Goal: Task Accomplishment & Management: Use online tool/utility

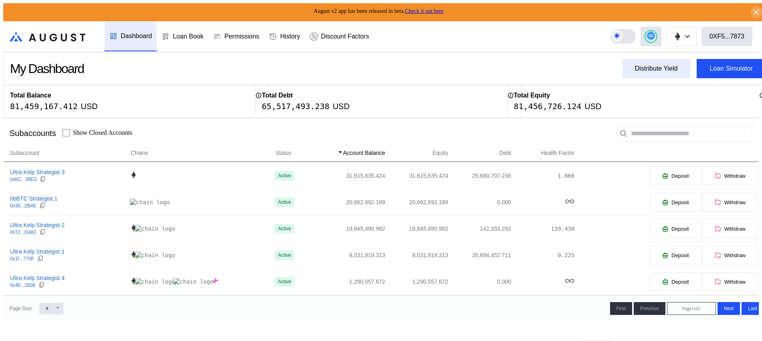
click at [649, 65] on div "Distribute Yield" at bounding box center [656, 68] width 43 height 7
type input "**********"
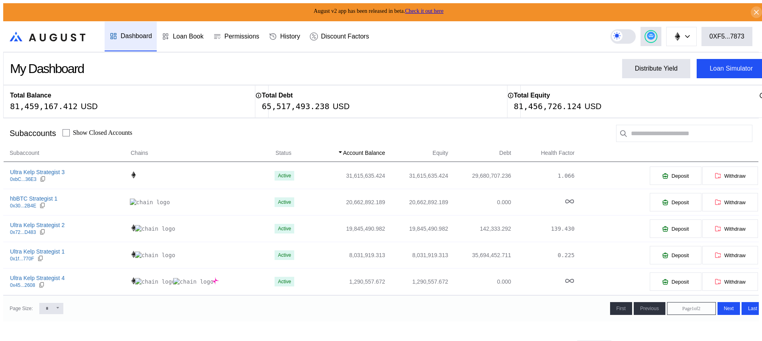
type input "**********"
type input "*"
type input "****"
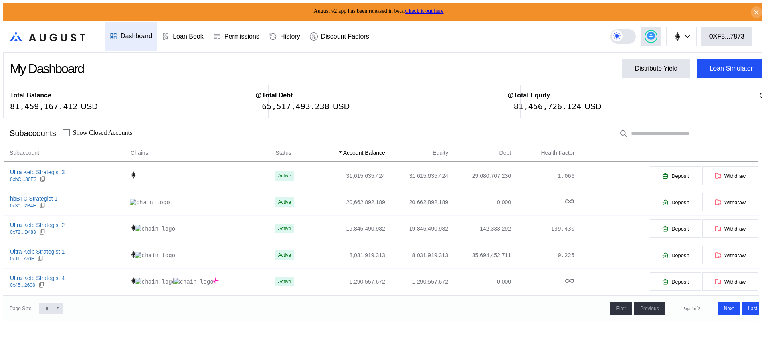
click at [703, 69] on button "Loan Simulator" at bounding box center [731, 68] width 69 height 19
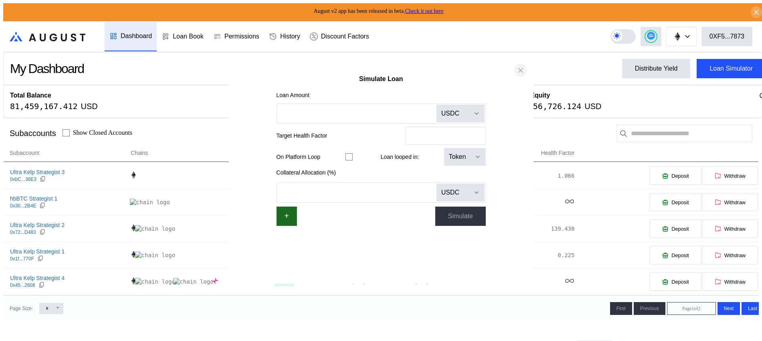
click at [523, 72] on icon "close modal" at bounding box center [521, 70] width 4 height 4
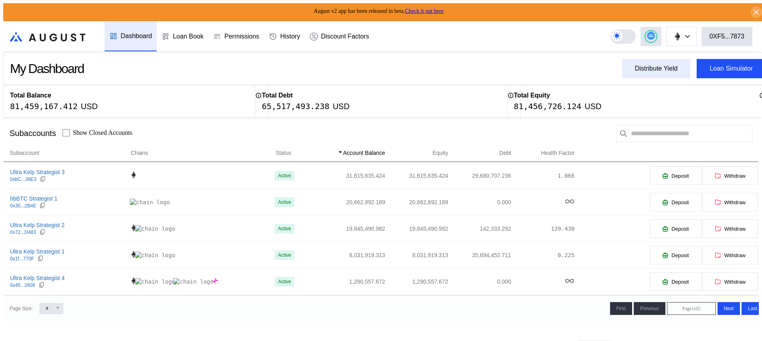
click at [622, 69] on button "Distribute Yield" at bounding box center [656, 68] width 69 height 19
type input "**********"
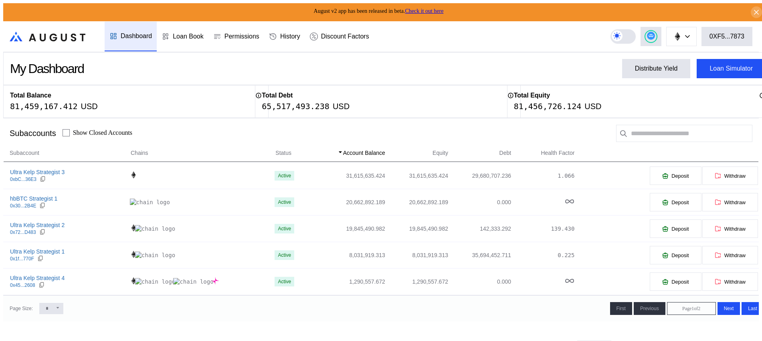
type input "**********"
drag, startPoint x: 666, startPoint y: 34, endPoint x: 662, endPoint y: 36, distance: 4.2
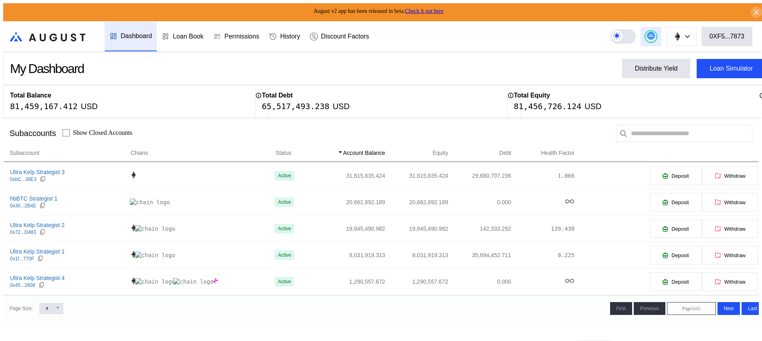
click at [662, 34] on button at bounding box center [651, 36] width 21 height 19
click at [655, 36] on circle at bounding box center [651, 36] width 8 height 8
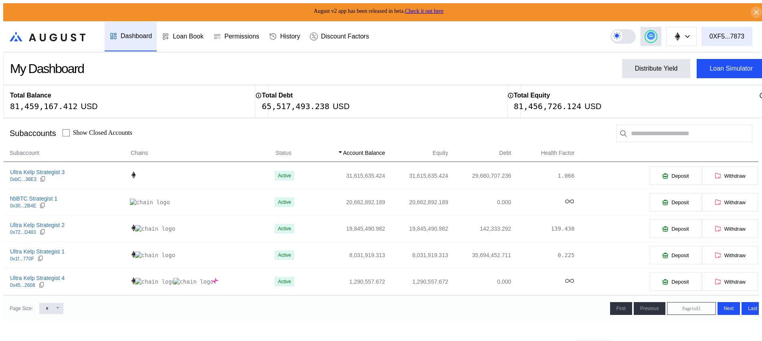
click at [741, 33] on div "0XF5...7873" at bounding box center [727, 36] width 35 height 7
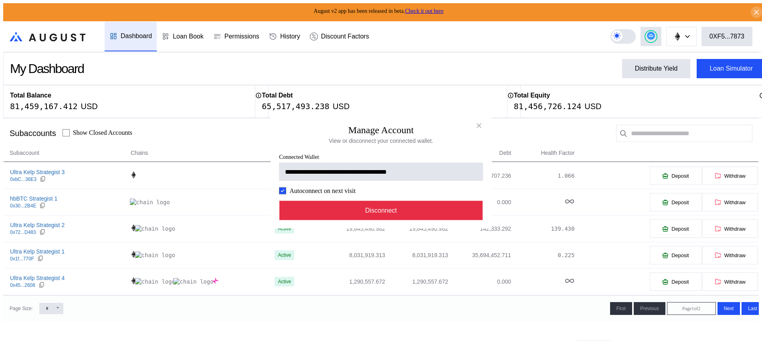
click at [438, 219] on button "Disconnect" at bounding box center [382, 210] width 204 height 19
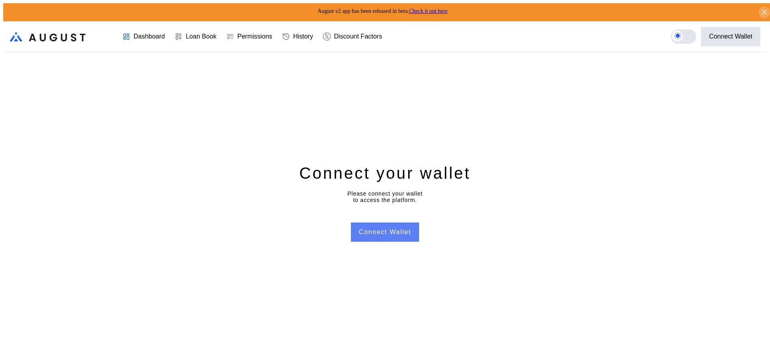
click at [387, 227] on button "Connect Wallet" at bounding box center [385, 231] width 68 height 19
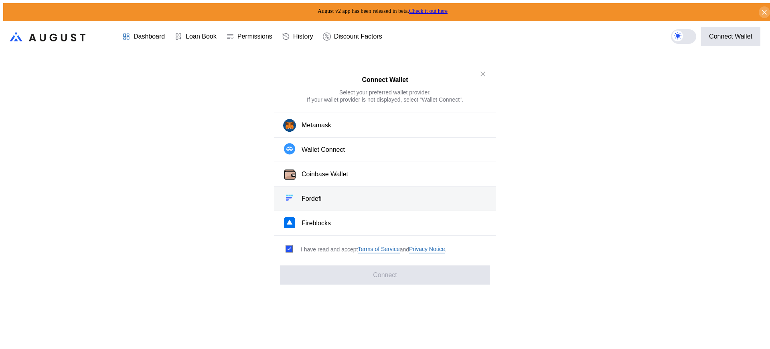
click at [331, 195] on button "Fordefi" at bounding box center [384, 198] width 221 height 24
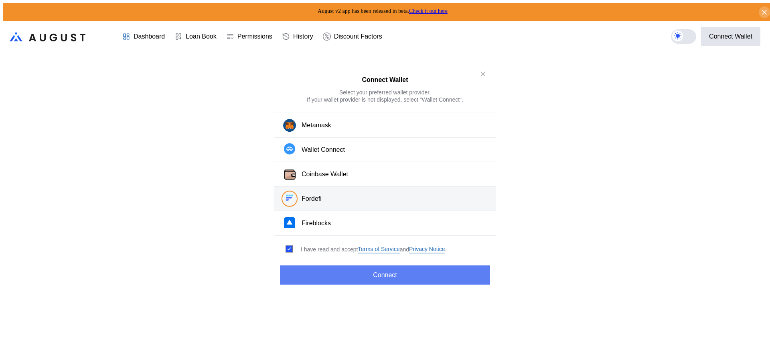
click at [338, 274] on button "Connect" at bounding box center [385, 274] width 210 height 19
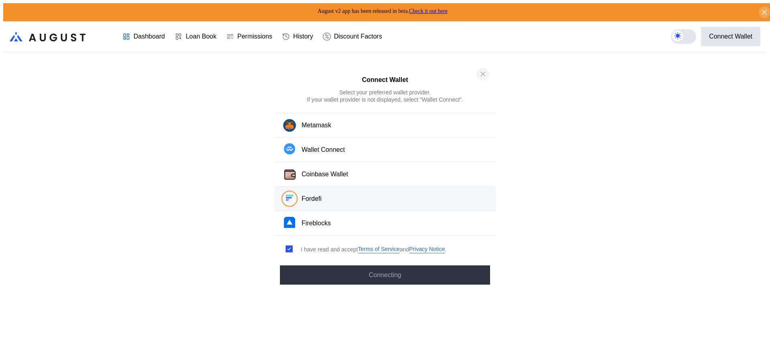
click at [485, 77] on icon "close modal" at bounding box center [483, 74] width 8 height 8
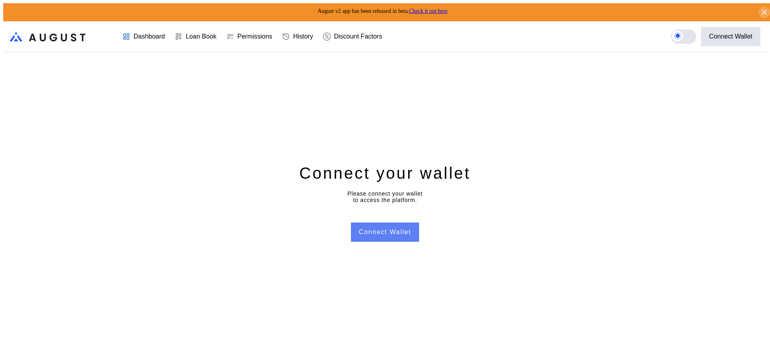
click at [373, 227] on button "Connect Wallet" at bounding box center [385, 231] width 68 height 19
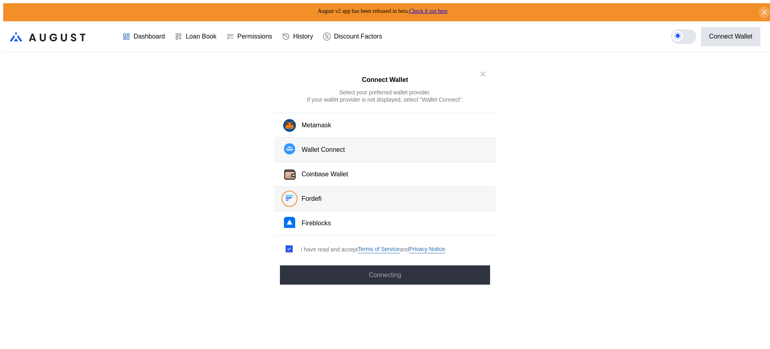
click at [361, 154] on button "Wallet Connect" at bounding box center [384, 150] width 221 height 24
click at [320, 202] on button "Fordefi" at bounding box center [384, 198] width 221 height 24
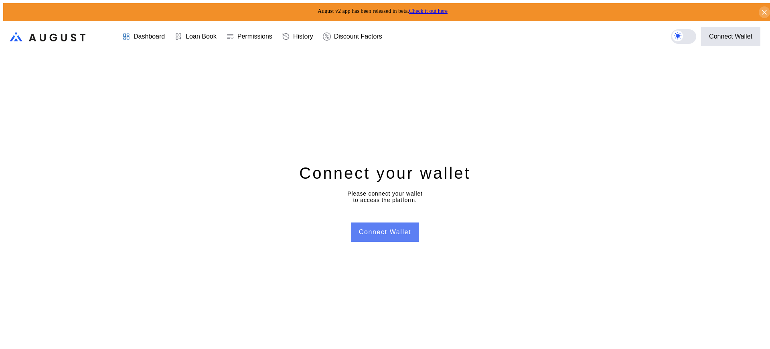
click at [379, 231] on button "Connect Wallet" at bounding box center [385, 231] width 68 height 19
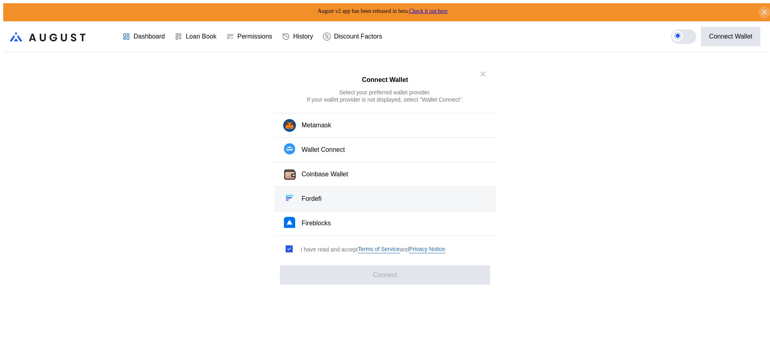
click at [350, 204] on button "Fordefi" at bounding box center [384, 198] width 221 height 24
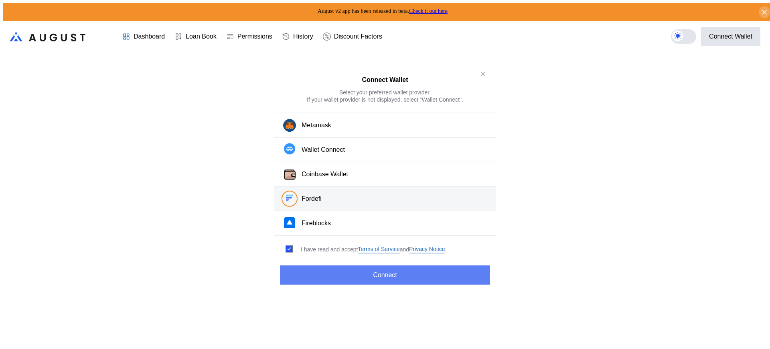
click at [356, 276] on button "Connect" at bounding box center [385, 274] width 210 height 19
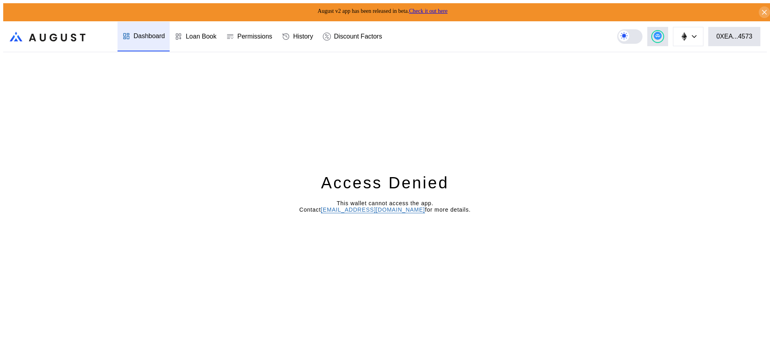
drag, startPoint x: 308, startPoint y: 91, endPoint x: 326, endPoint y: 79, distance: 22.1
click at [308, 91] on div "Access Denied This wallet cannot access the app. Contact operations@augustdigit…" at bounding box center [385, 202] width 764 height 300
click at [746, 38] on button "0XEA...4573" at bounding box center [734, 36] width 52 height 19
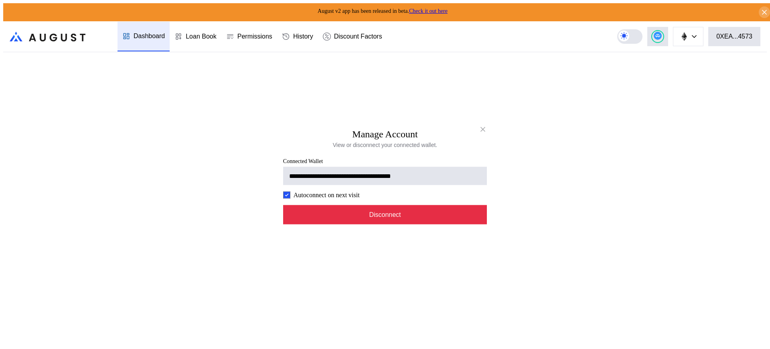
click at [421, 209] on button "Disconnect" at bounding box center [385, 214] width 204 height 19
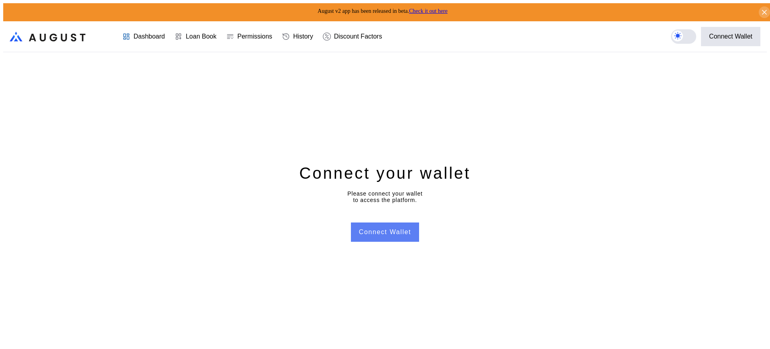
click at [382, 222] on button "Connect Wallet" at bounding box center [385, 231] width 68 height 19
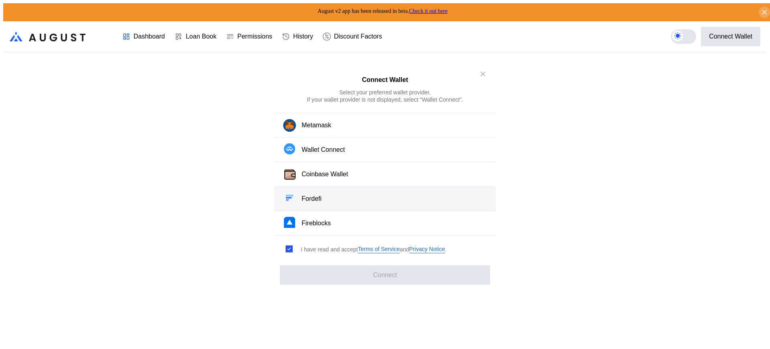
click at [388, 198] on button "Fordefi" at bounding box center [384, 198] width 221 height 24
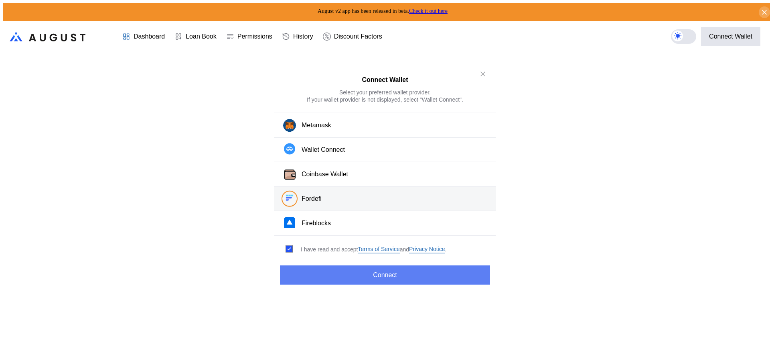
click at [452, 265] on button "Connect" at bounding box center [385, 274] width 210 height 19
